Goal: Task Accomplishment & Management: Use online tool/utility

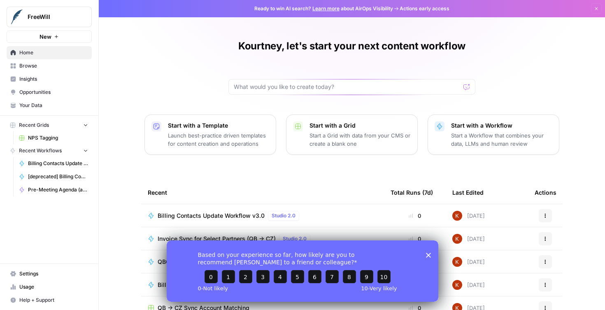
click at [430, 257] on polygon "Close survey" at bounding box center [428, 254] width 5 height 5
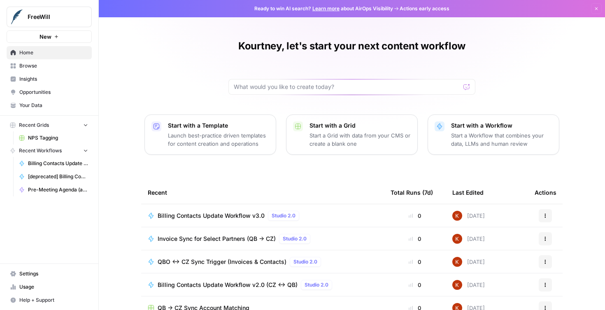
click at [246, 215] on span "Billing Contacts Update Workflow v3.0" at bounding box center [211, 216] width 107 height 8
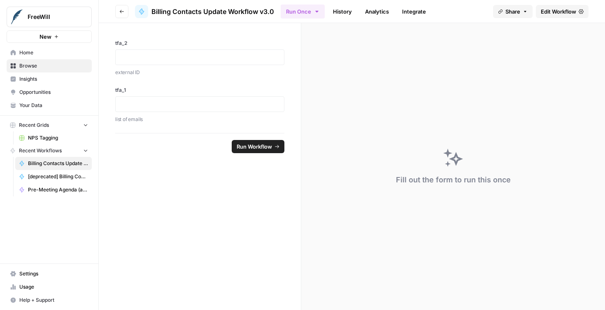
click at [344, 13] on link "History" at bounding box center [342, 11] width 29 height 13
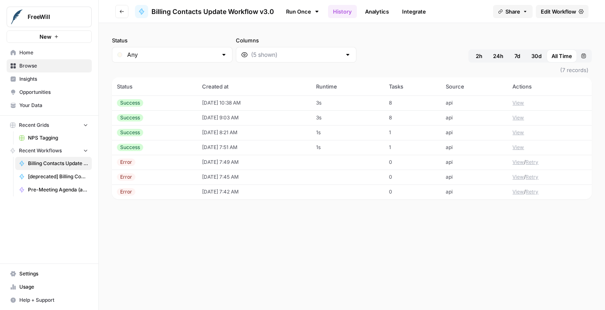
click at [553, 12] on span "Edit Workflow" at bounding box center [558, 11] width 35 height 8
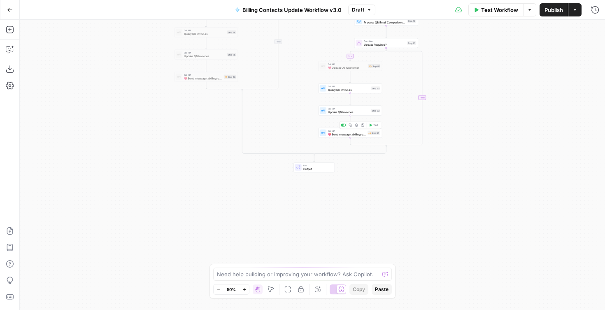
click at [353, 134] on span "💖 Send message #billing-contact-updates" at bounding box center [347, 134] width 38 height 4
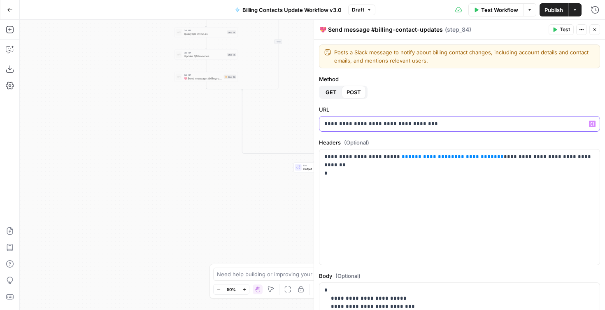
click at [394, 126] on p "**********" at bounding box center [459, 124] width 271 height 8
copy p "**********"
click at [9, 85] on icon "button" at bounding box center [10, 86] width 8 height 8
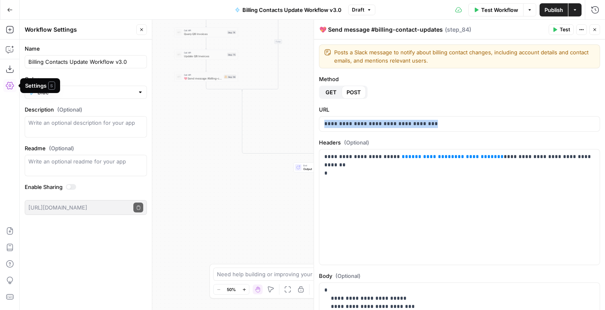
click at [9, 9] on icon "button" at bounding box center [10, 10] width 6 height 6
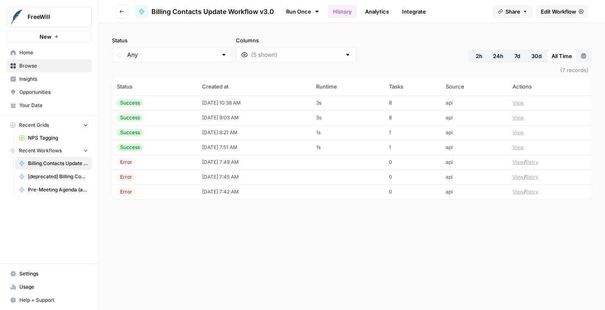
click at [36, 274] on span "Settings" at bounding box center [53, 273] width 69 height 7
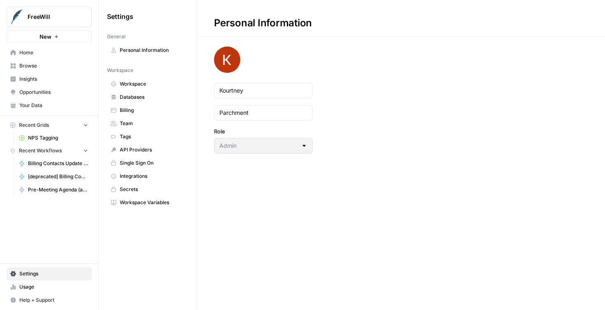
click at [135, 87] on span "Workspace" at bounding box center [152, 83] width 65 height 7
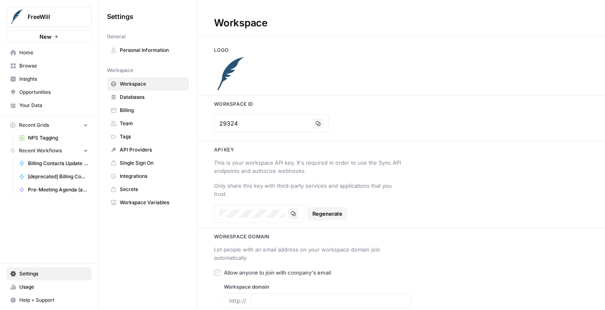
type input "[DOMAIN_NAME]"
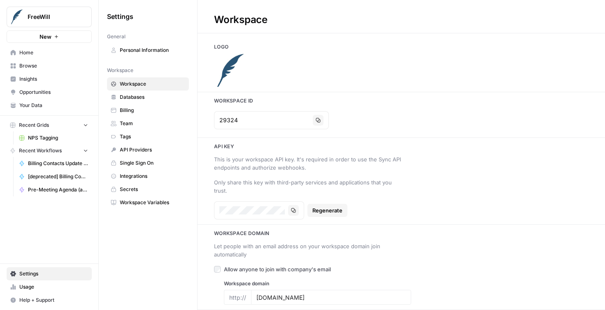
click at [147, 205] on span "Workspace Variables" at bounding box center [152, 202] width 65 height 7
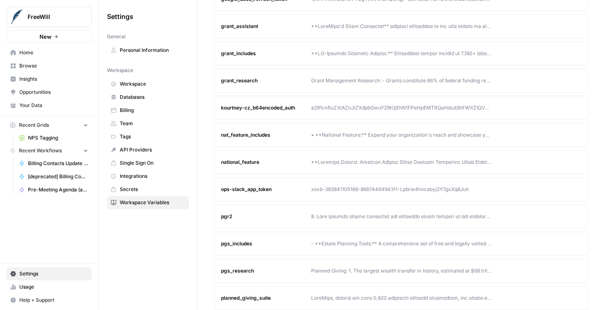
scroll to position [276, 0]
click at [321, 187] on div "xoxb-383841105168-8667446494311-Lpbrw4hncabyj2Y7gxXq8Juh" at bounding box center [401, 189] width 180 height 7
copy article "xoxb-383841105168-8667446494311-Lpbrw4hncabyj2Y7gxXq8Juh Edit Delete"
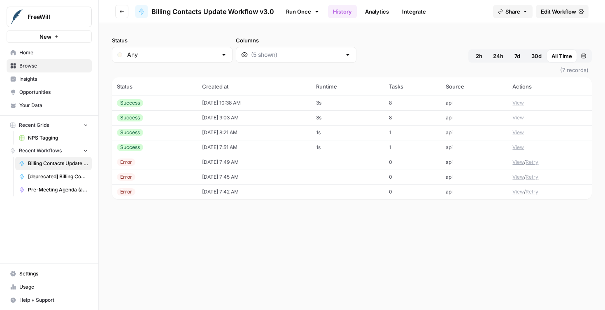
click at [576, 11] on span "Edit Workflow" at bounding box center [558, 11] width 35 height 8
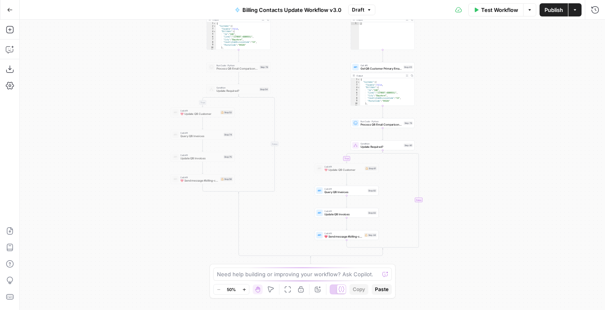
drag, startPoint x: 477, startPoint y: 233, endPoint x: 456, endPoint y: 53, distance: 181.1
click at [456, 53] on div "true false true false true false true false Workflow Set Inputs Inputs Read fro…" at bounding box center [313, 165] width 586 height 290
click at [339, 236] on div "Call API 💖 Send message #billing-contact-updates Step 84 Copy step Delete step …" at bounding box center [347, 232] width 64 height 10
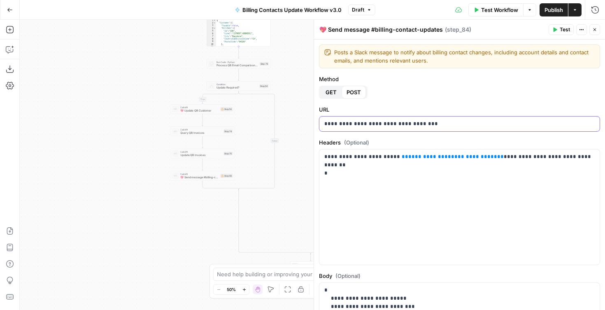
click at [403, 123] on p "**********" at bounding box center [459, 124] width 271 height 8
copy p "**********"
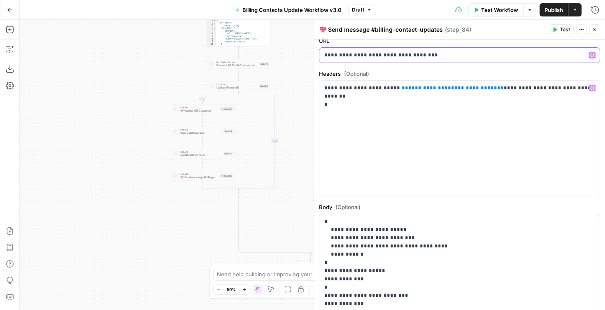
scroll to position [71, 0]
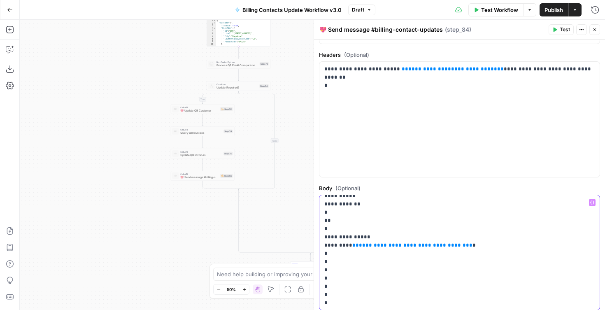
scroll to position [127, 0]
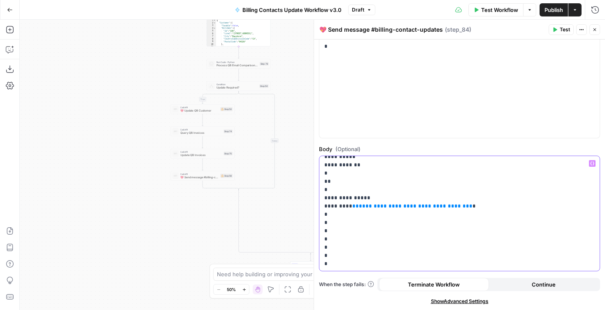
drag, startPoint x: 324, startPoint y: 220, endPoint x: 387, endPoint y: 334, distance: 130.1
click at [387, 310] on html "FreeWill New Home Browse Insights Opportunities Your Data Recent Grids NPS Tagg…" at bounding box center [302, 155] width 605 height 310
copy p "**********"
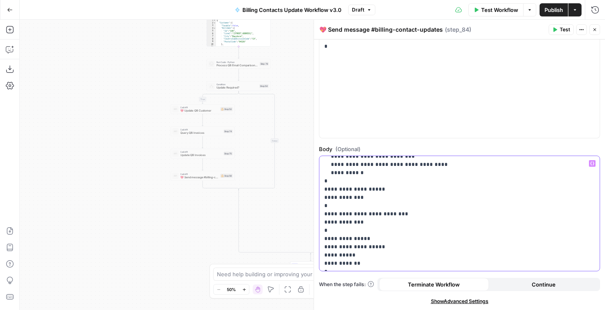
scroll to position [25, 0]
